Goal: Task Accomplishment & Management: Manage account settings

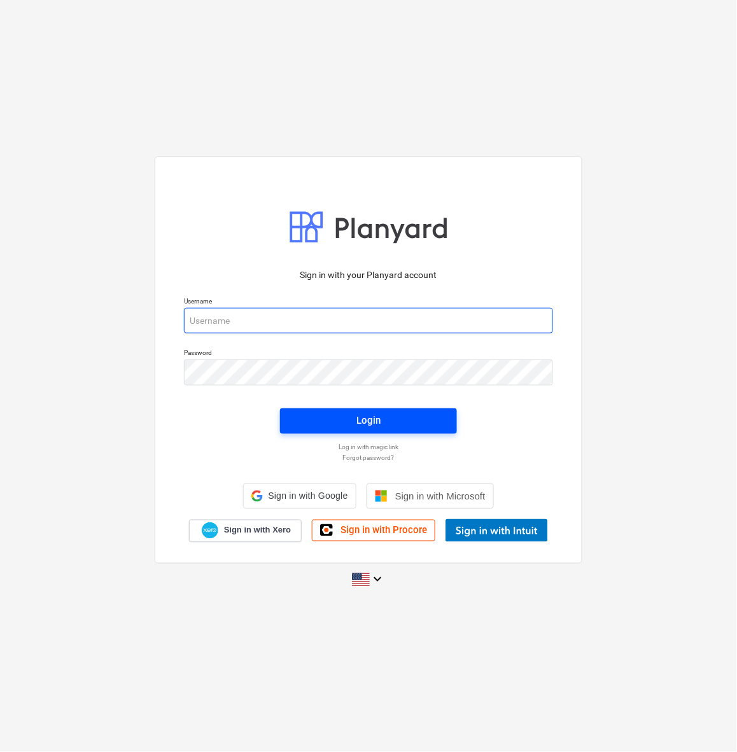
type input "[PERSON_NAME][EMAIL_ADDRESS][DOMAIN_NAME]"
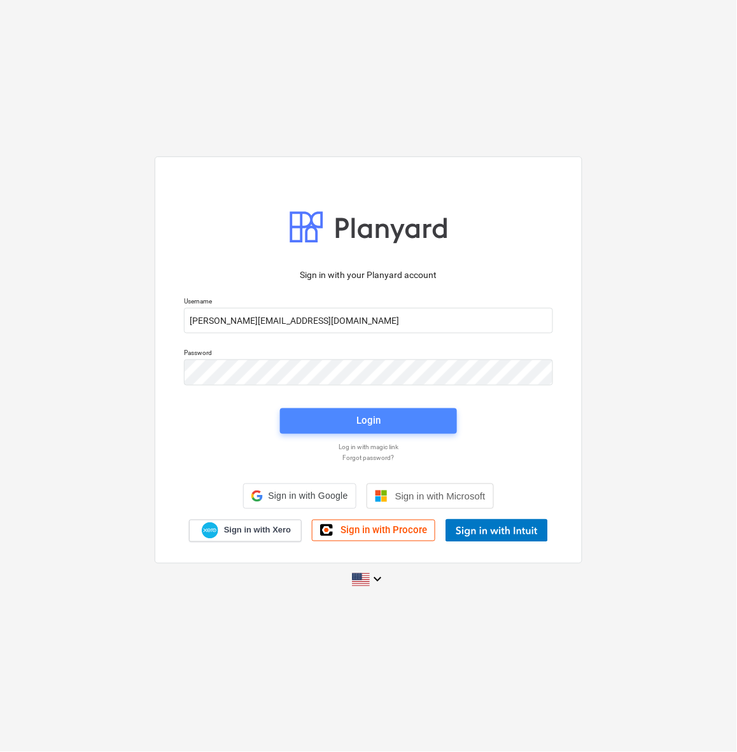
click at [382, 424] on span "Login" at bounding box center [368, 420] width 146 height 17
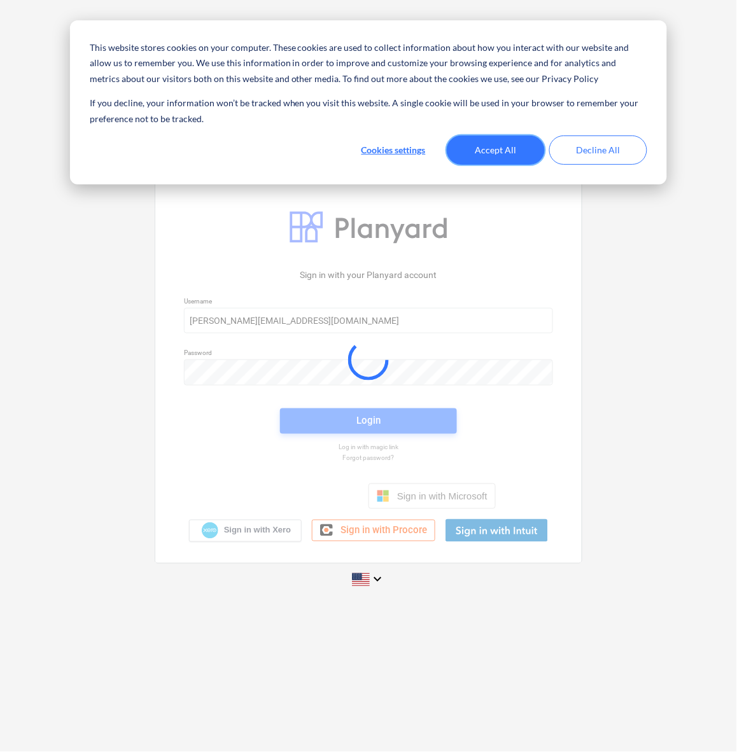
click at [473, 150] on button "Accept All" at bounding box center [496, 150] width 98 height 29
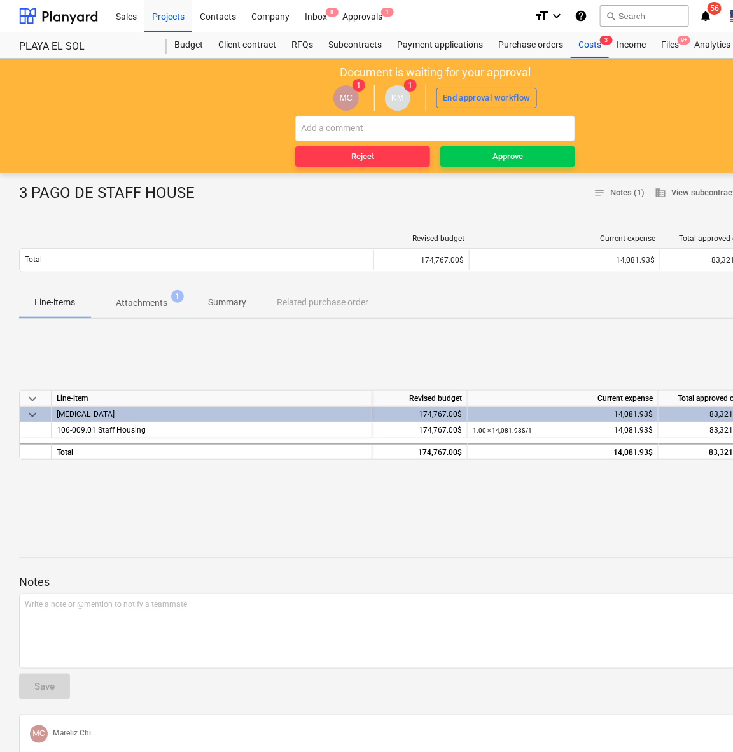
click at [272, 350] on div "keyboard_arrow_down Line-item Revised budget Current expense Total approved cos…" at bounding box center [435, 425] width 832 height 191
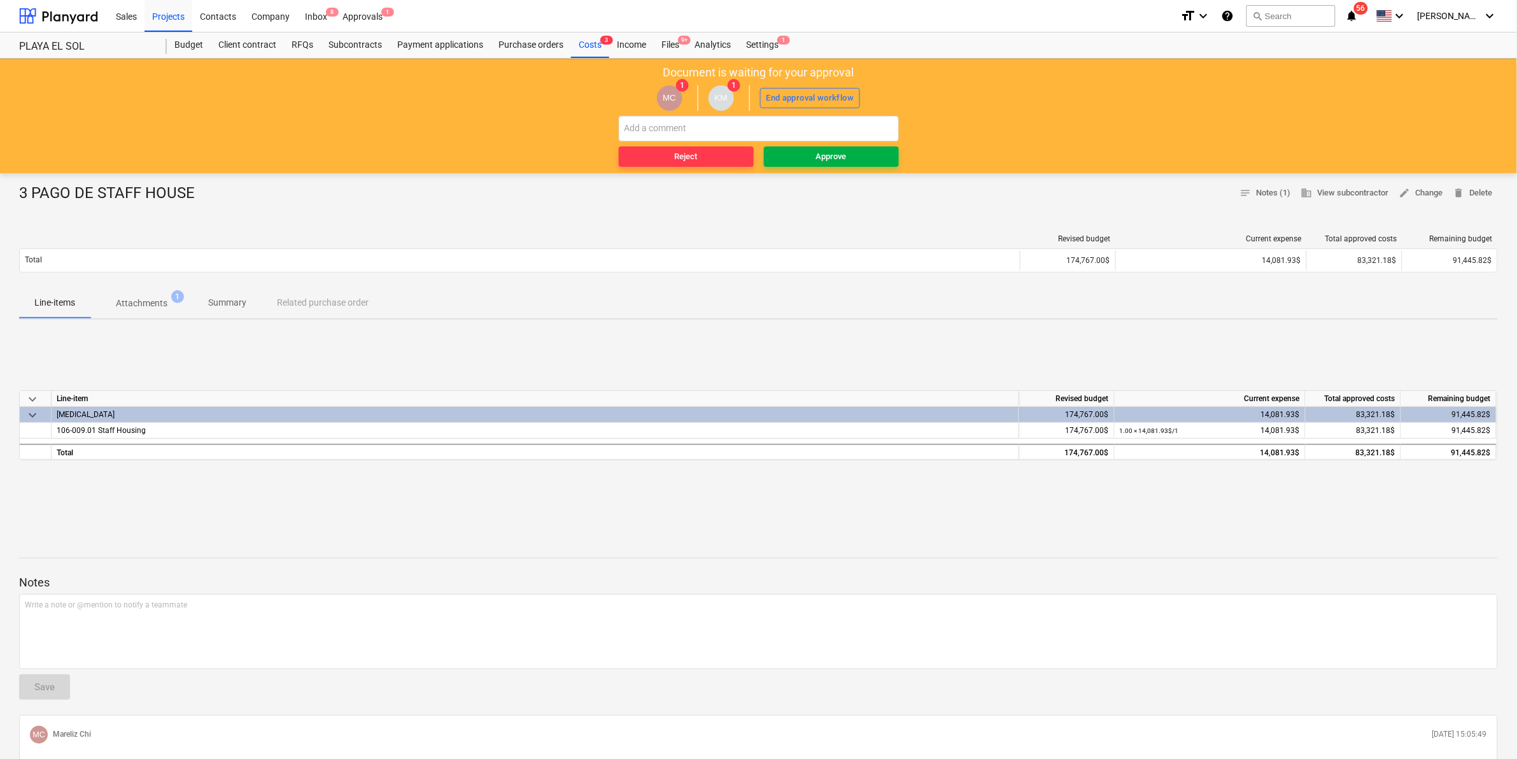
click at [736, 151] on span "Approve" at bounding box center [831, 157] width 125 height 15
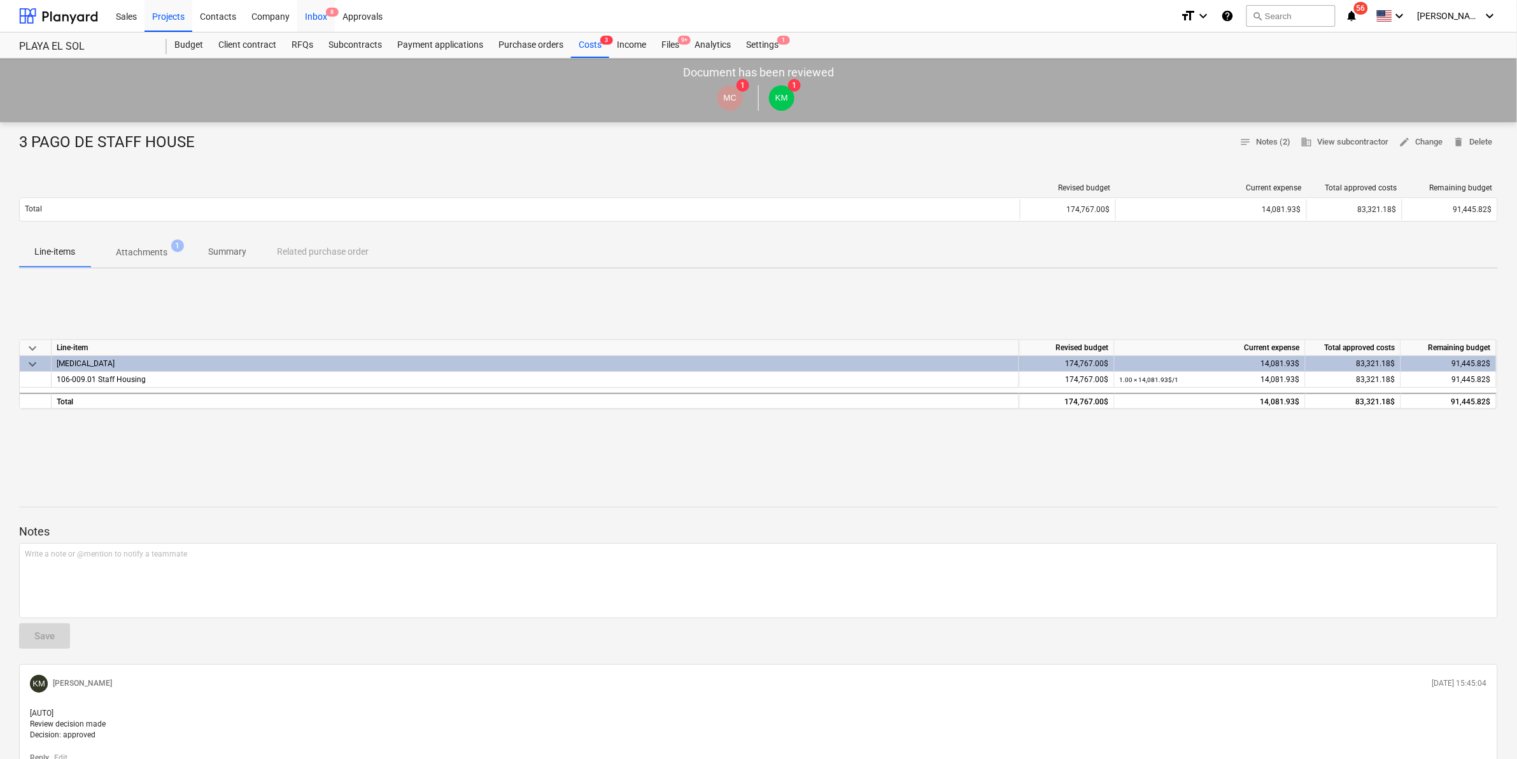
click at [307, 13] on div "Inbox 8" at bounding box center [316, 15] width 38 height 32
click at [589, 46] on div "Costs 3" at bounding box center [590, 44] width 38 height 25
